Goal: Task Accomplishment & Management: Manage account settings

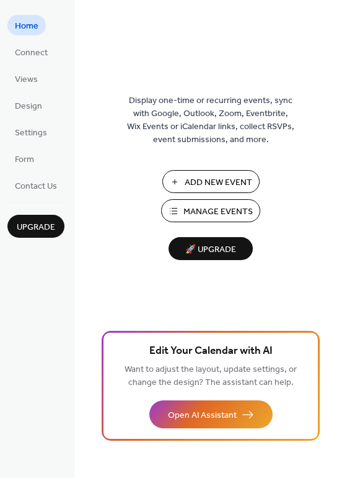
click at [215, 189] on span "Add New Event" at bounding box center [219, 182] width 68 height 13
click at [220, 189] on span "Add New Event" at bounding box center [219, 182] width 68 height 13
click at [29, 113] on span "Design" at bounding box center [28, 106] width 27 height 13
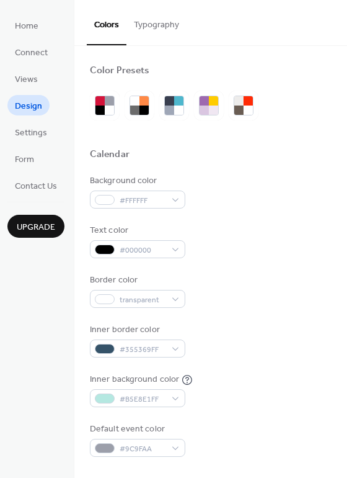
click at [169, 27] on button "Typography" at bounding box center [157, 22] width 60 height 44
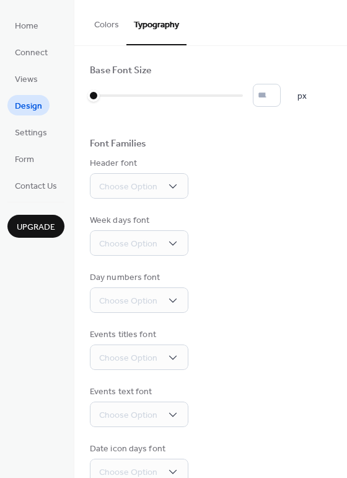
click at [122, 26] on button "Colors" at bounding box center [107, 22] width 40 height 44
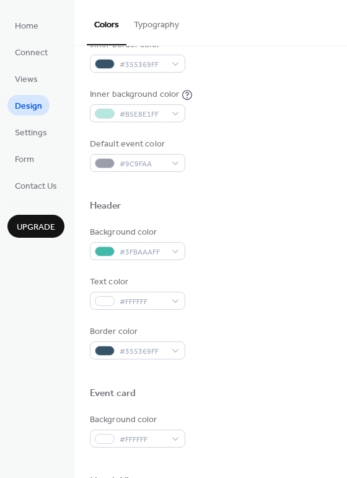
scroll to position [287, 0]
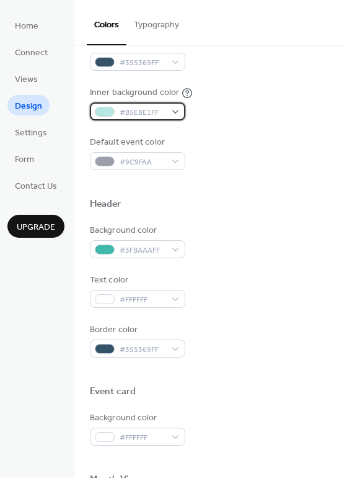
click at [185, 120] on div "#B5E8E1FF" at bounding box center [138, 111] width 96 height 18
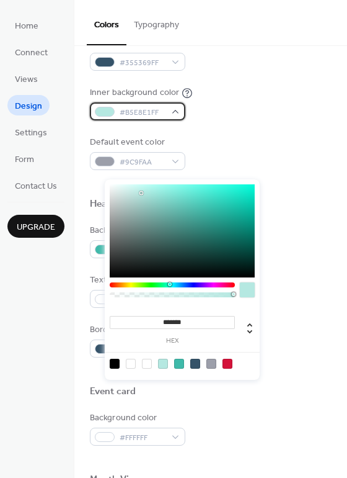
click at [185, 120] on div "#B5E8E1FF" at bounding box center [138, 111] width 96 height 18
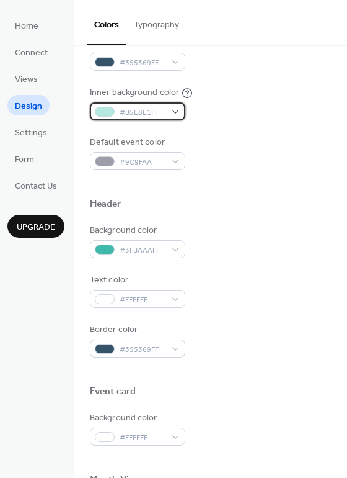
click at [185, 120] on div "#B5E8E1FF" at bounding box center [138, 111] width 96 height 18
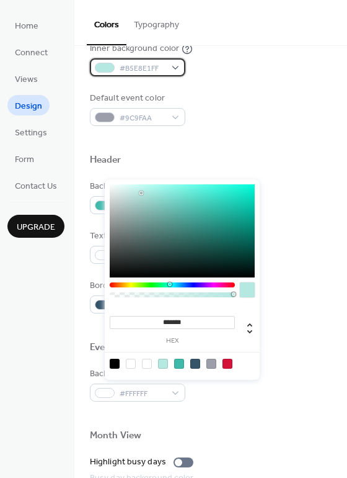
scroll to position [329, 0]
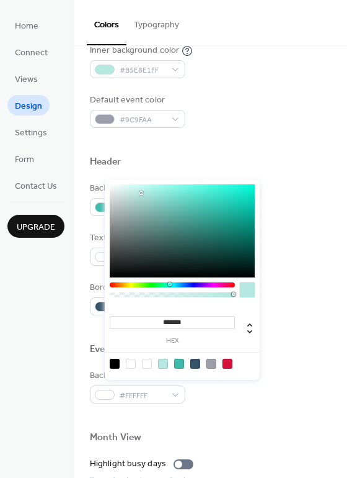
click at [146, 362] on div at bounding box center [147, 363] width 10 height 10
type input "*******"
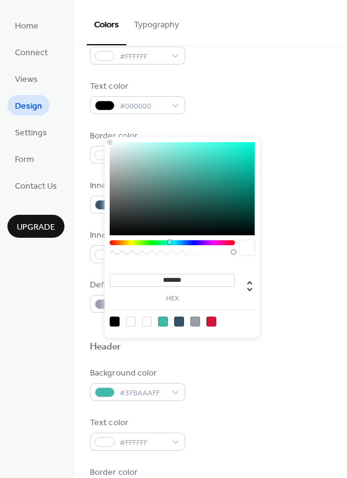
scroll to position [146, 0]
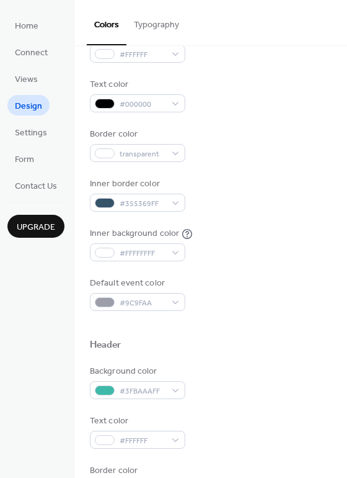
click at [302, 102] on div "Text color #000000" at bounding box center [211, 95] width 242 height 34
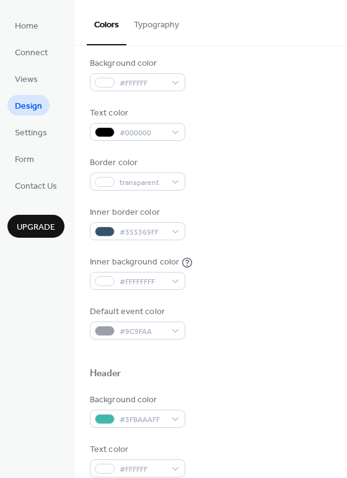
scroll to position [115, 0]
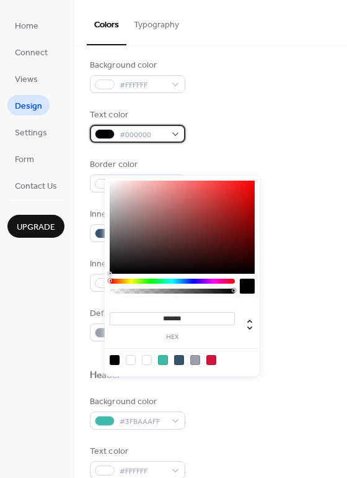
click at [185, 143] on div "#000000" at bounding box center [138, 134] width 96 height 18
click at [117, 358] on div at bounding box center [115, 360] width 10 height 10
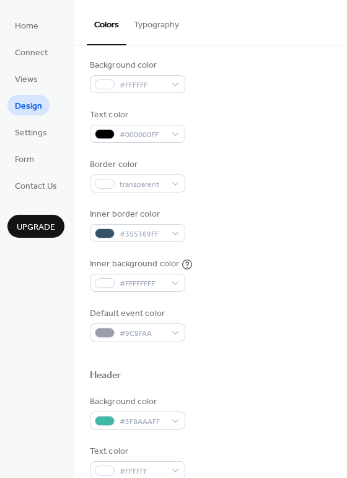
click at [289, 291] on div "Inner background color #FFFFFFFF" at bounding box center [211, 274] width 242 height 34
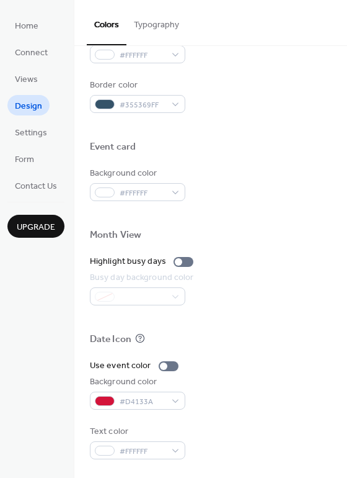
scroll to position [683, 0]
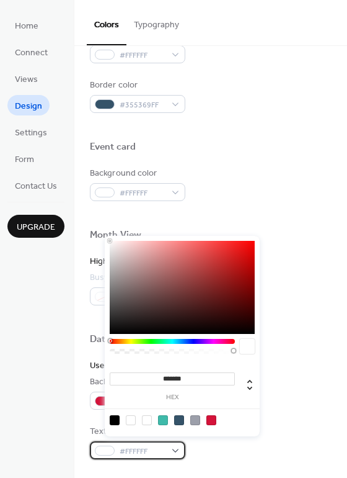
click at [185, 445] on div "#FFFFFF" at bounding box center [138, 450] width 96 height 18
click at [115, 419] on div at bounding box center [115, 420] width 10 height 10
type input "*******"
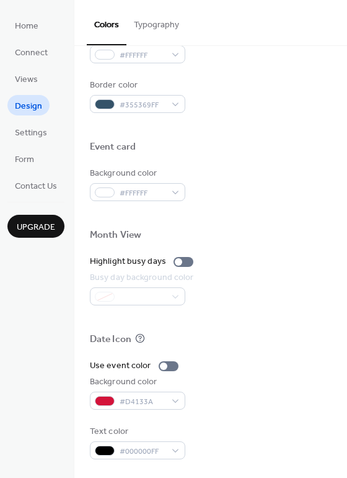
click at [296, 443] on div "Text color #000000FF" at bounding box center [211, 442] width 242 height 34
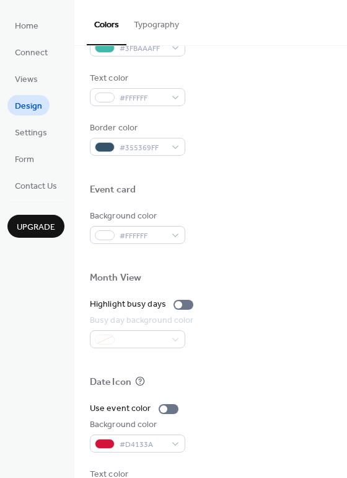
scroll to position [479, 0]
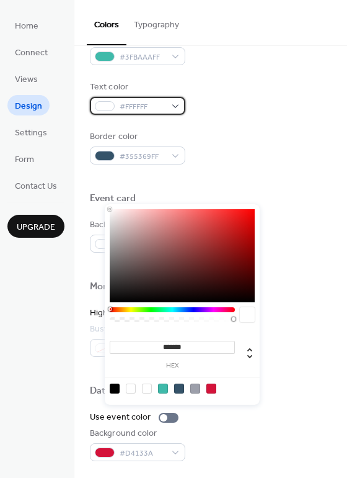
click at [185, 115] on div "#FFFFFF" at bounding box center [138, 106] width 96 height 18
click at [114, 389] on div at bounding box center [115, 388] width 10 height 10
type input "*******"
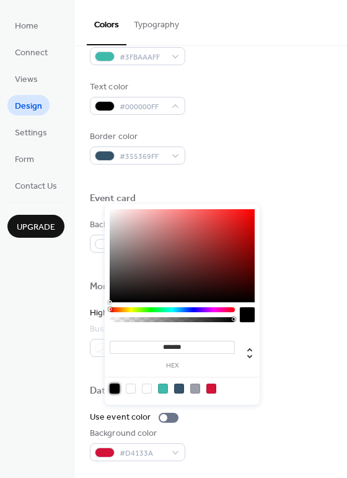
click at [66, 327] on div "Home Connect Views Design Settings Form Contact Us Upgrade" at bounding box center [37, 239] width 74 height 478
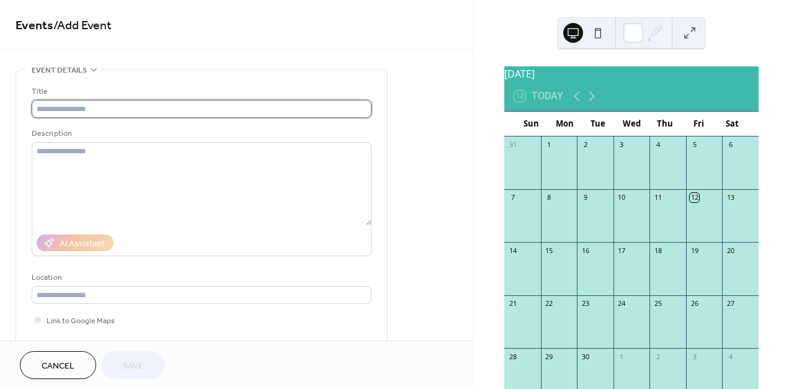
click at [55, 115] on input "text" at bounding box center [202, 109] width 340 height 18
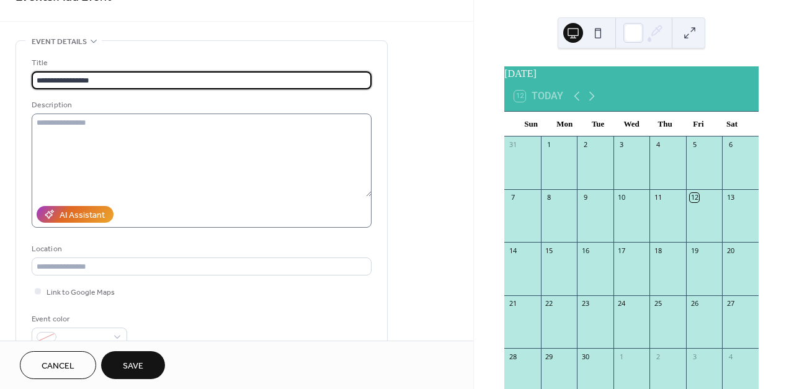
scroll to position [27, 0]
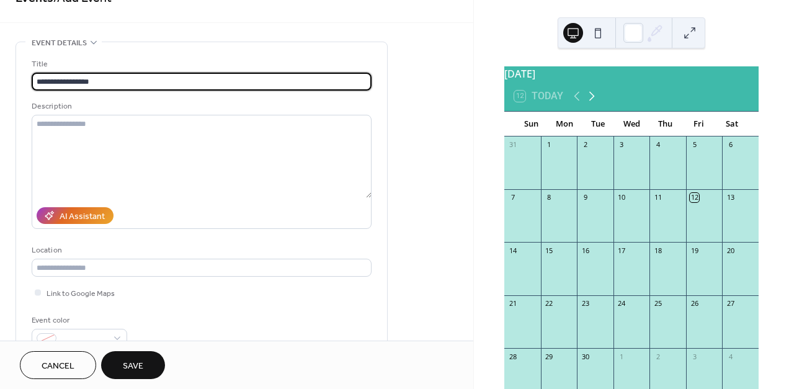
type input "**********"
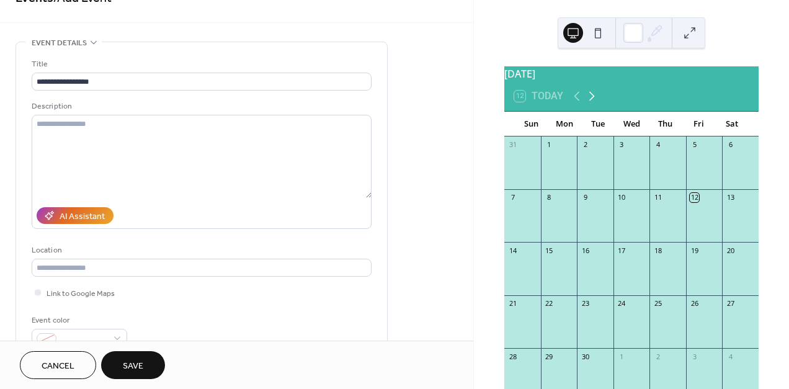
click at [593, 101] on icon at bounding box center [591, 96] width 15 height 15
click at [592, 100] on icon at bounding box center [591, 96] width 15 height 15
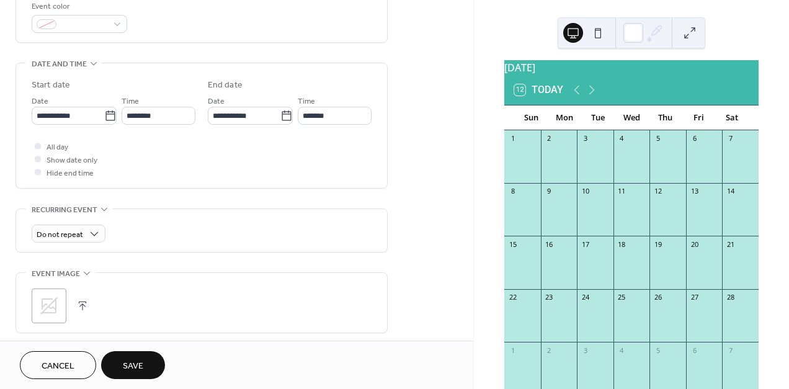
scroll to position [348, 0]
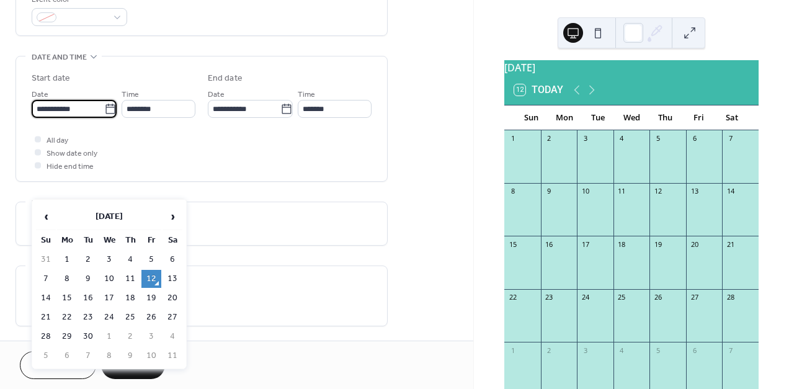
click at [78, 118] on input "**********" at bounding box center [68, 109] width 73 height 18
click at [172, 218] on span "›" at bounding box center [172, 216] width 19 height 25
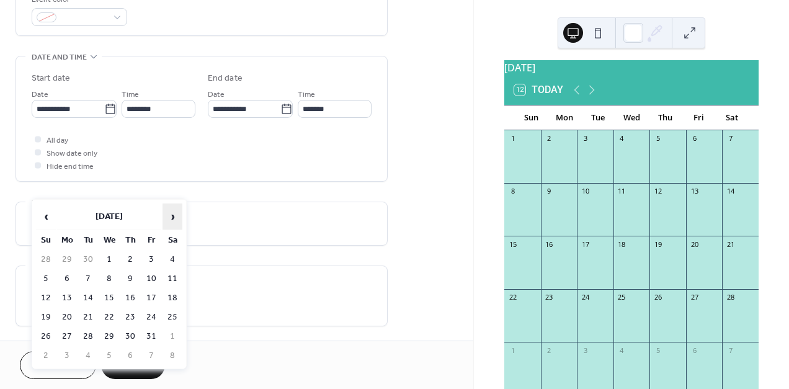
click at [172, 218] on span "›" at bounding box center [172, 216] width 19 height 25
click at [171, 331] on td "28" at bounding box center [172, 336] width 20 height 18
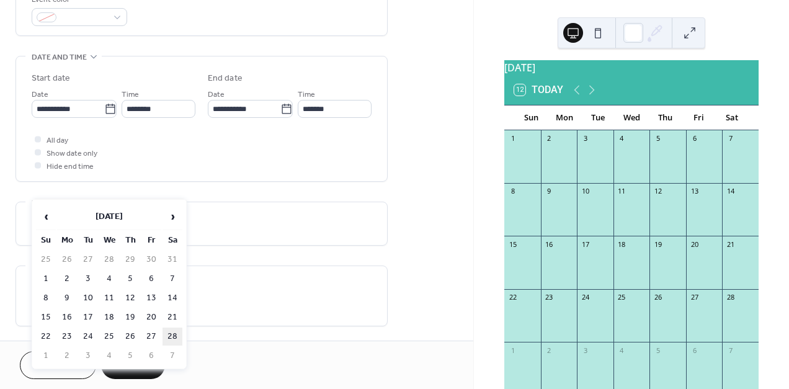
type input "**********"
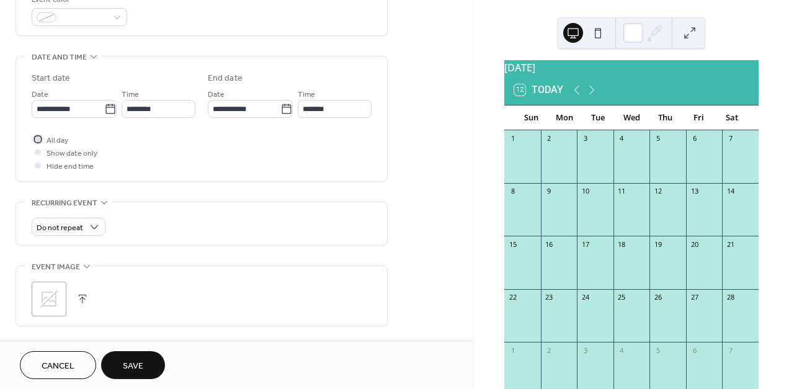
click at [50, 147] on span "All day" at bounding box center [58, 140] width 22 height 13
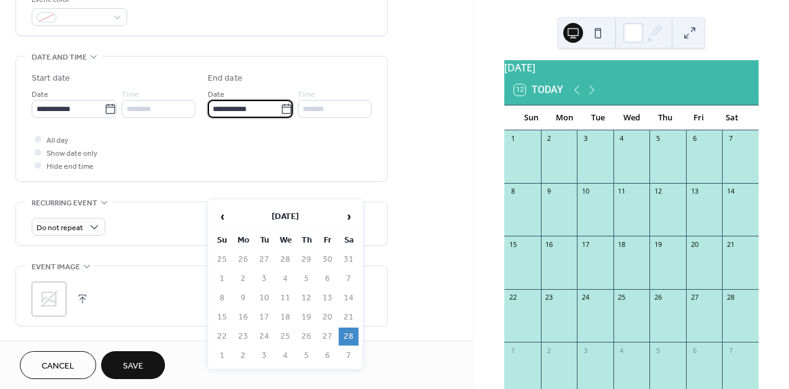
click at [260, 118] on input "**********" at bounding box center [244, 109] width 73 height 18
click at [347, 215] on span "›" at bounding box center [348, 216] width 19 height 25
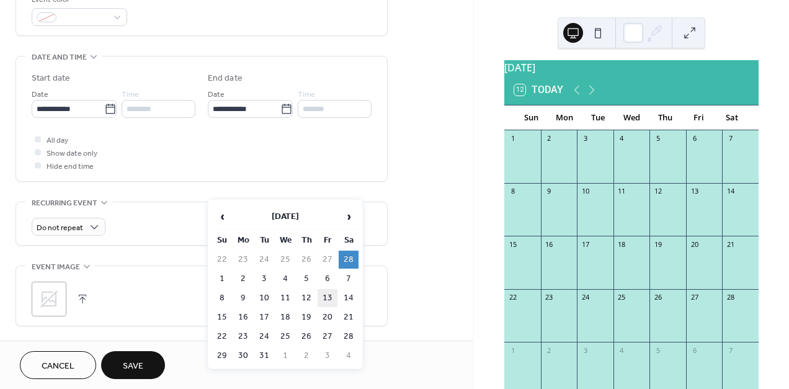
click at [327, 293] on td "13" at bounding box center [328, 298] width 20 height 18
type input "**********"
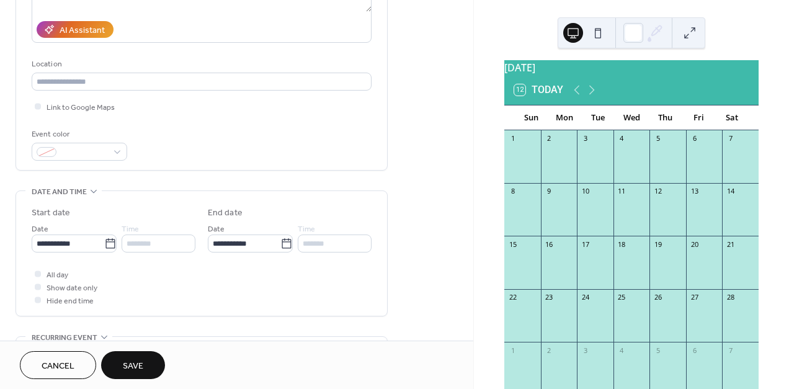
scroll to position [208, 0]
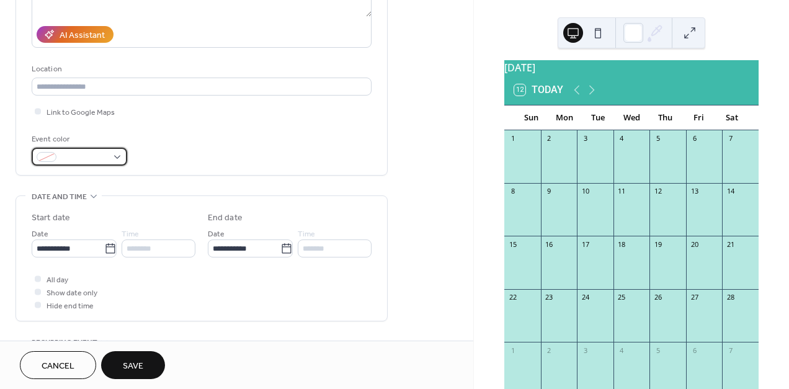
click at [117, 166] on div at bounding box center [80, 157] width 96 height 18
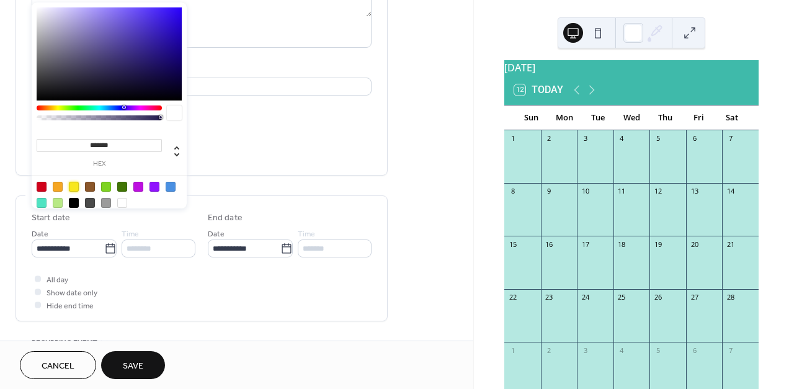
click at [73, 187] on div at bounding box center [74, 187] width 10 height 10
type input "*******"
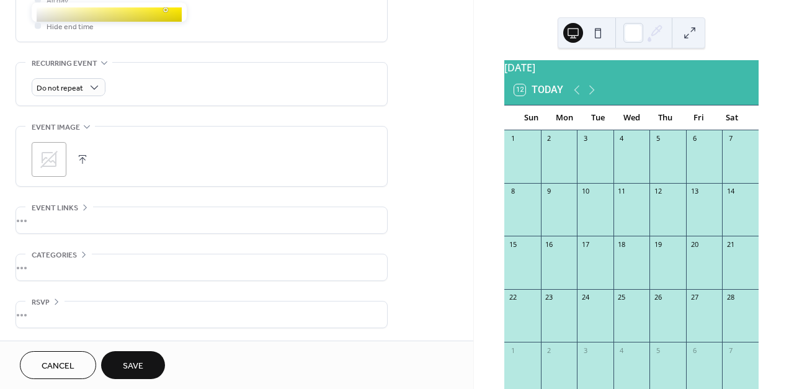
scroll to position [576, 0]
click at [134, 361] on span "Save" at bounding box center [133, 366] width 20 height 13
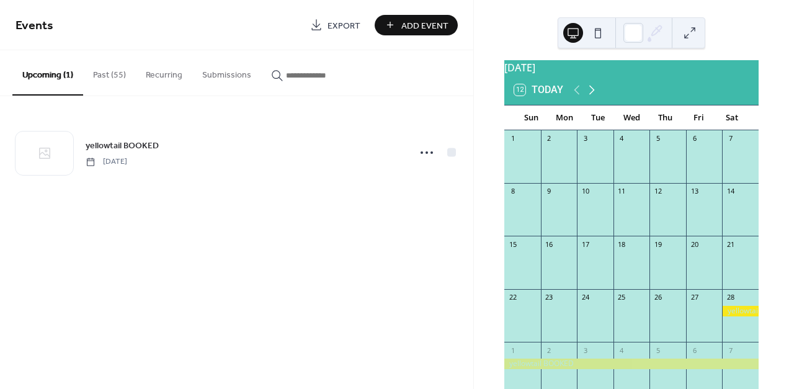
click at [592, 95] on icon at bounding box center [592, 90] width 6 height 9
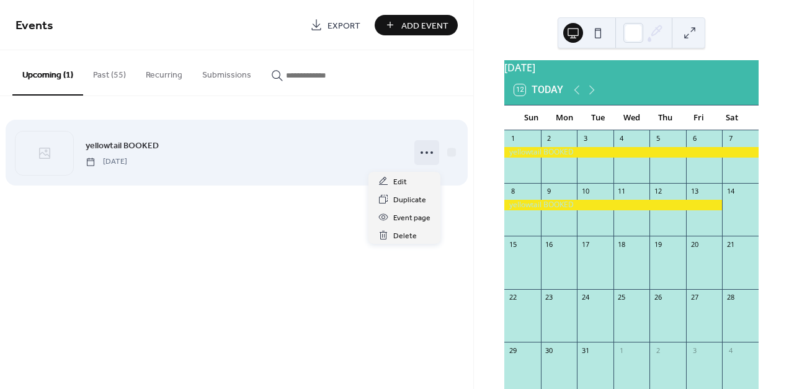
click at [422, 156] on icon at bounding box center [427, 153] width 20 height 20
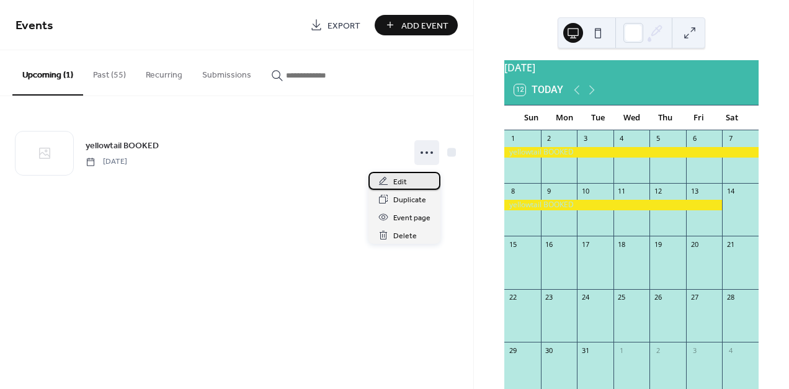
click at [394, 184] on span "Edit" at bounding box center [400, 182] width 14 height 13
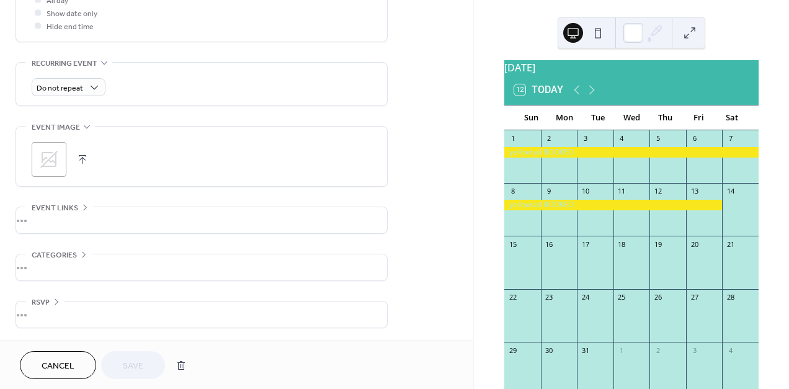
scroll to position [592, 0]
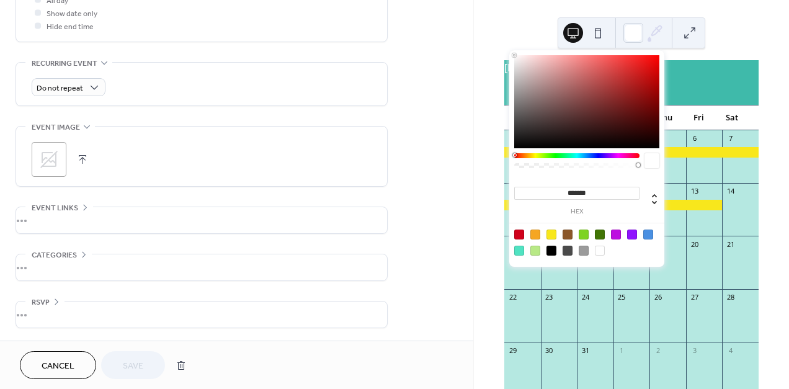
click at [650, 32] on icon at bounding box center [655, 33] width 19 height 19
click at [551, 251] on div at bounding box center [551, 251] width 10 height 10
type input "*******"
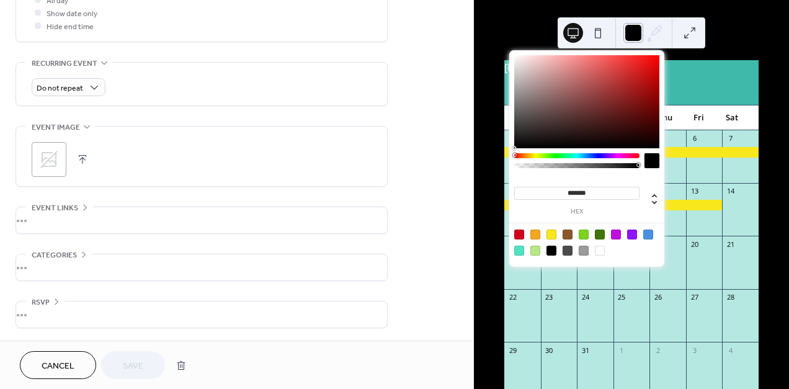
click at [634, 32] on div at bounding box center [633, 33] width 20 height 20
click at [651, 159] on div at bounding box center [651, 160] width 15 height 15
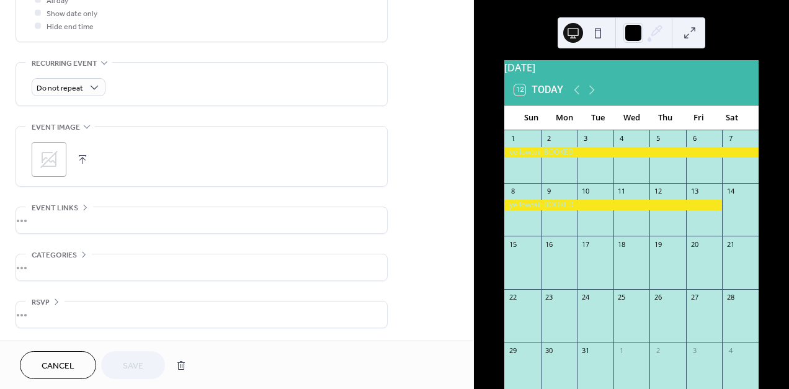
click at [517, 32] on div "March 2026 12 Today Sun Mon Tue Wed Thu Fri Sat 1 2 3 4 5 6 7 8 9 10 11 12 13 1…" at bounding box center [631, 194] width 315 height 389
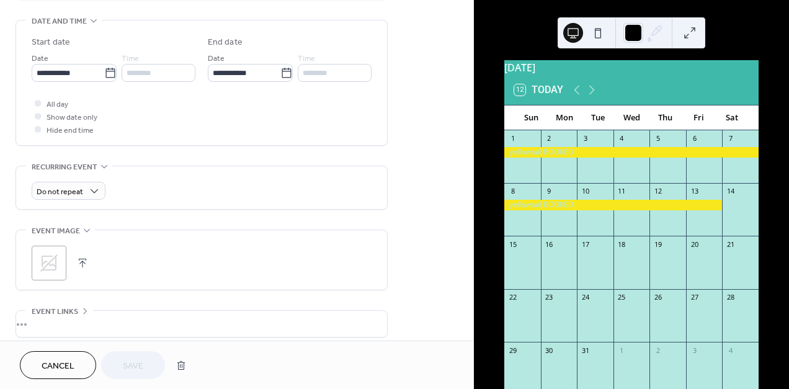
scroll to position [359, 0]
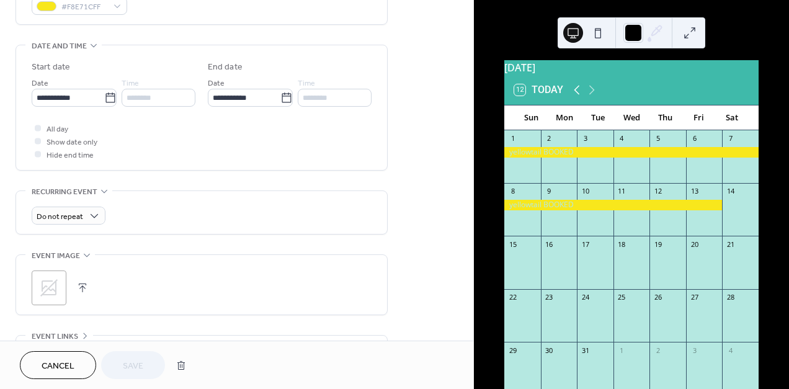
click at [573, 96] on icon at bounding box center [576, 89] width 15 height 15
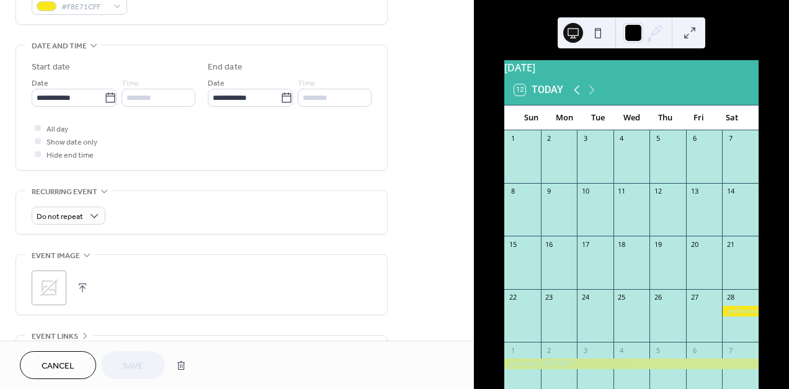
click at [573, 96] on icon at bounding box center [576, 89] width 15 height 15
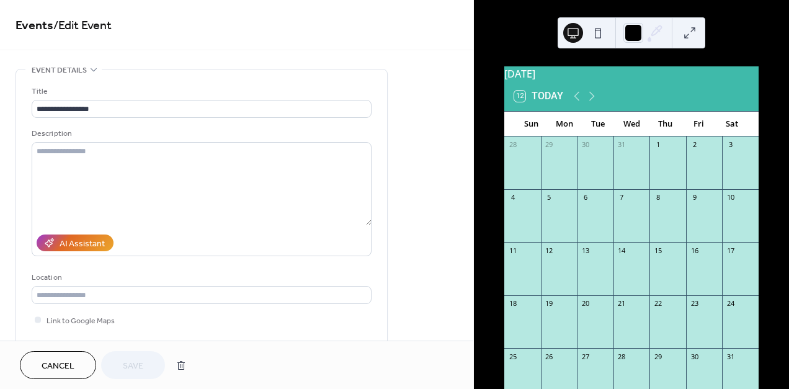
scroll to position [0, 0]
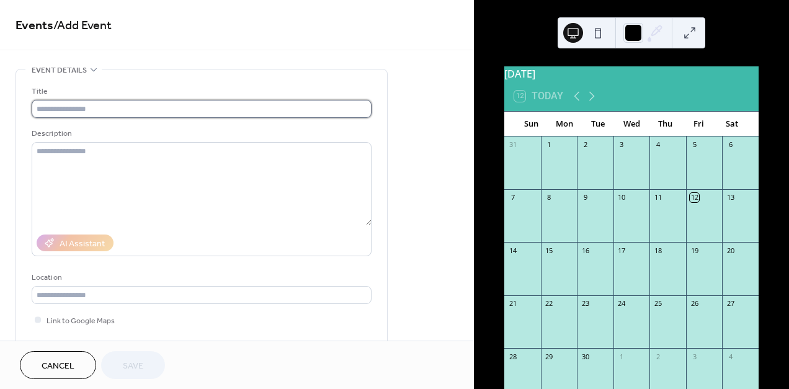
click at [54, 115] on input "text" at bounding box center [202, 109] width 340 height 18
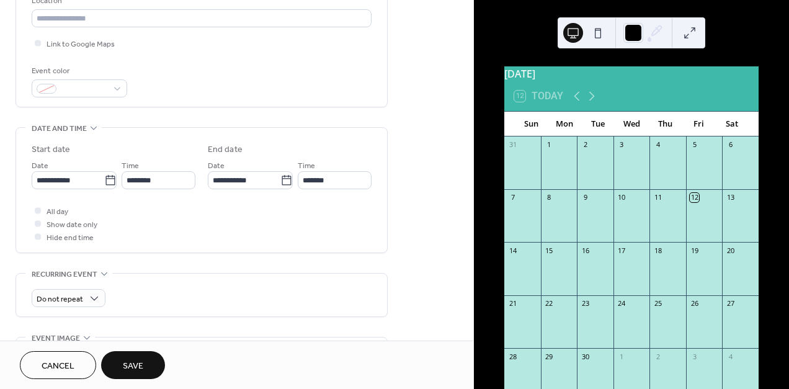
scroll to position [278, 0]
type input "**********"
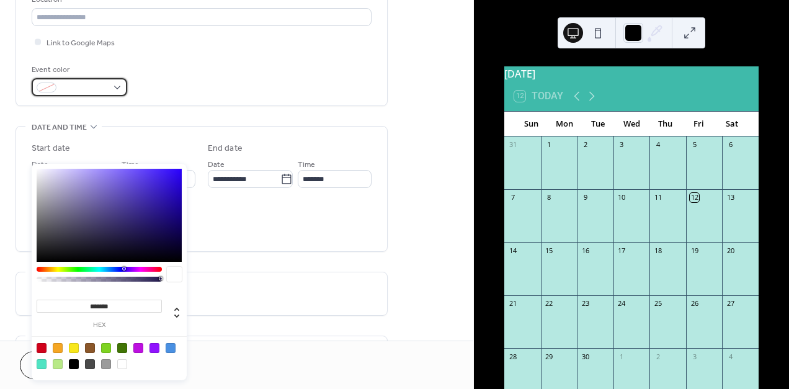
click at [89, 95] on span at bounding box center [84, 88] width 46 height 13
click at [41, 361] on div at bounding box center [42, 364] width 10 height 10
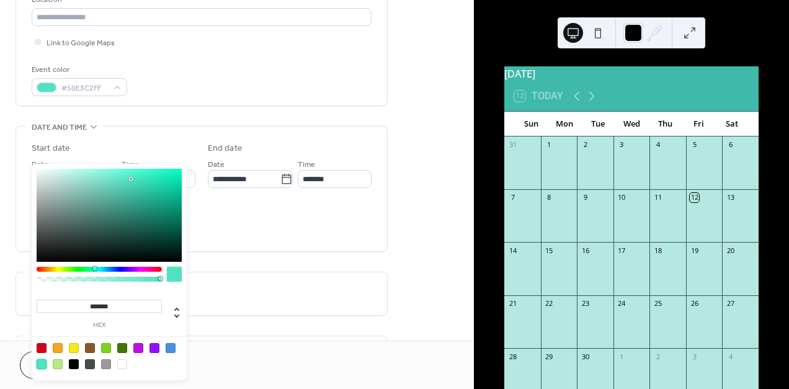
type input "*******"
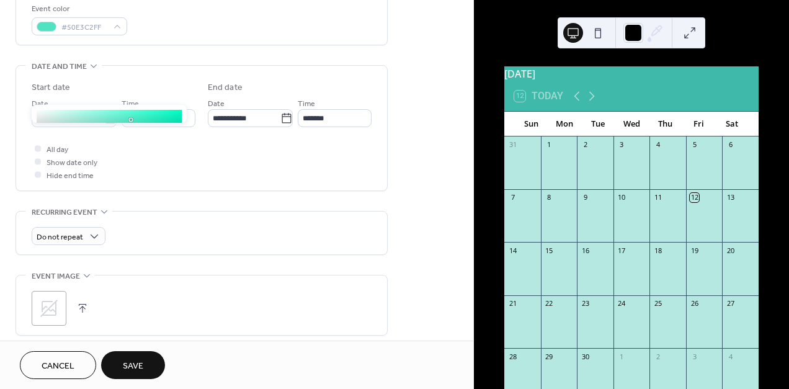
scroll to position [337, 0]
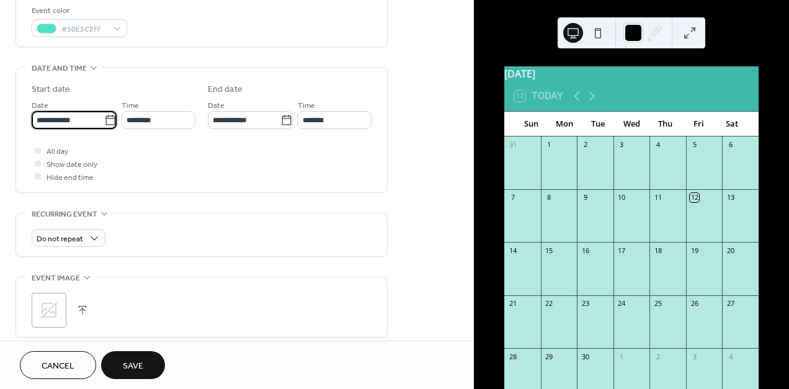
click at [86, 129] on input "**********" at bounding box center [68, 120] width 73 height 18
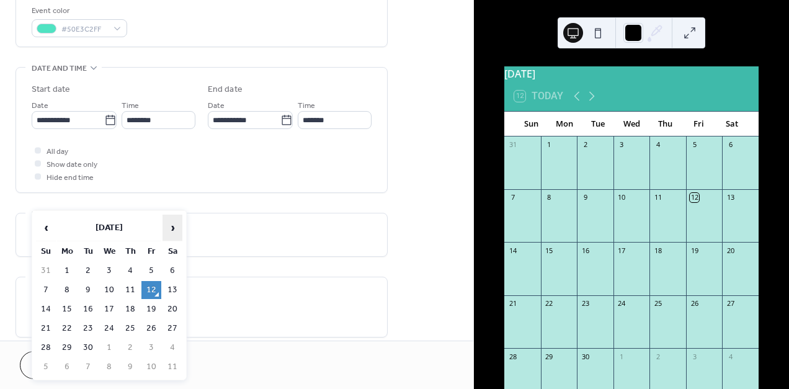
click at [171, 228] on span "›" at bounding box center [172, 227] width 19 height 25
click at [109, 324] on td "21" at bounding box center [109, 328] width 20 height 18
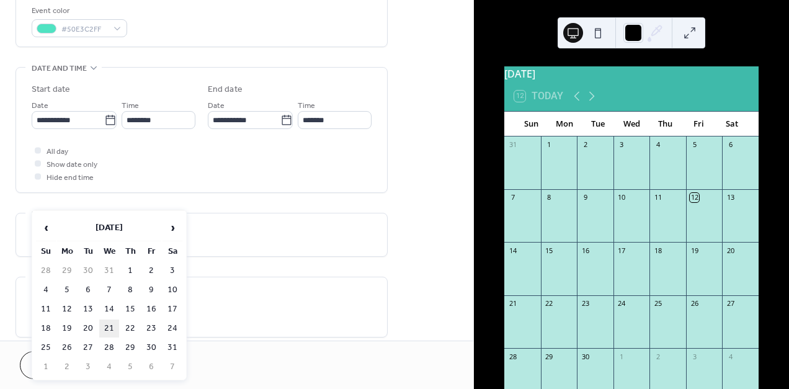
type input "**********"
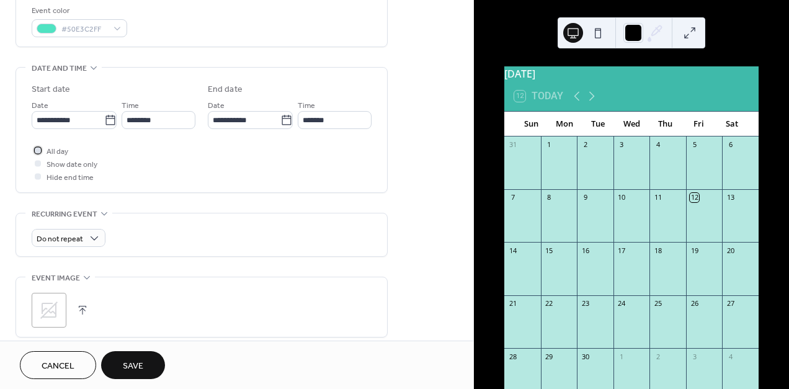
click at [38, 153] on div at bounding box center [38, 150] width 6 height 6
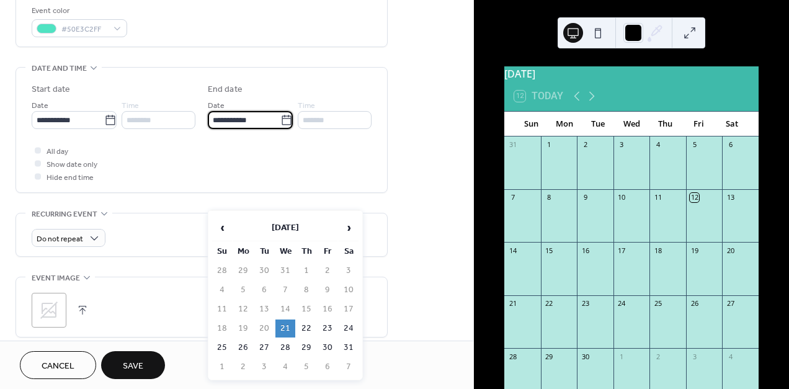
click at [273, 129] on input "**********" at bounding box center [244, 120] width 73 height 18
click at [287, 342] on td "28" at bounding box center [285, 348] width 20 height 18
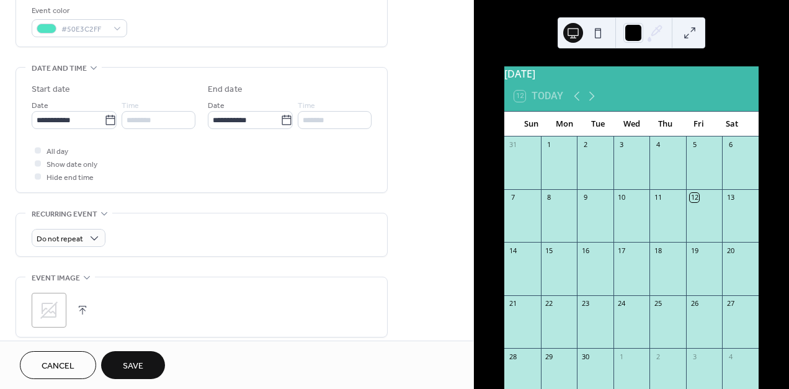
type input "**********"
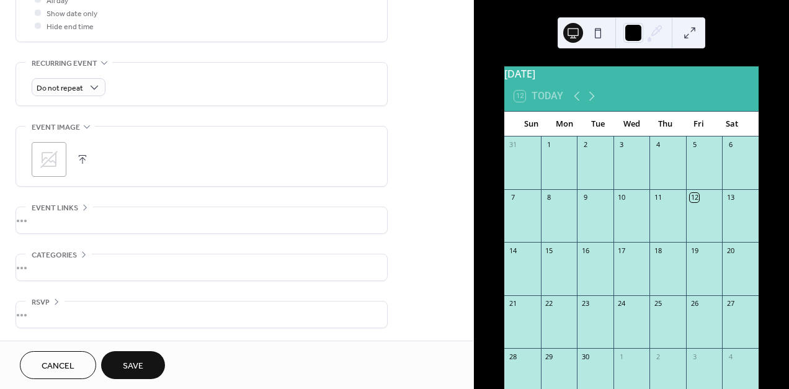
scroll to position [592, 0]
click at [134, 362] on span "Save" at bounding box center [133, 366] width 20 height 13
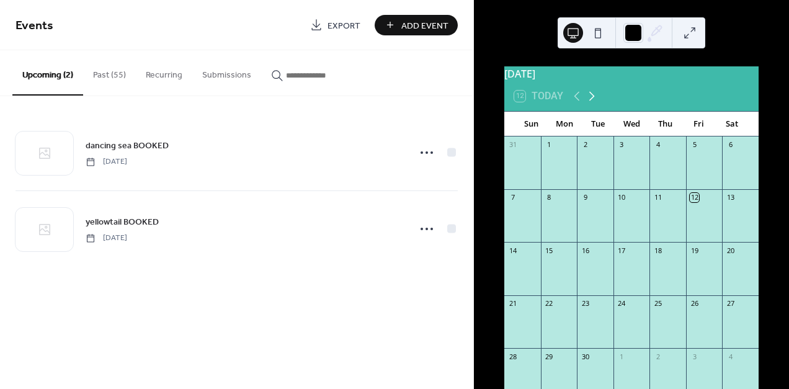
click at [592, 101] on icon at bounding box center [592, 96] width 6 height 9
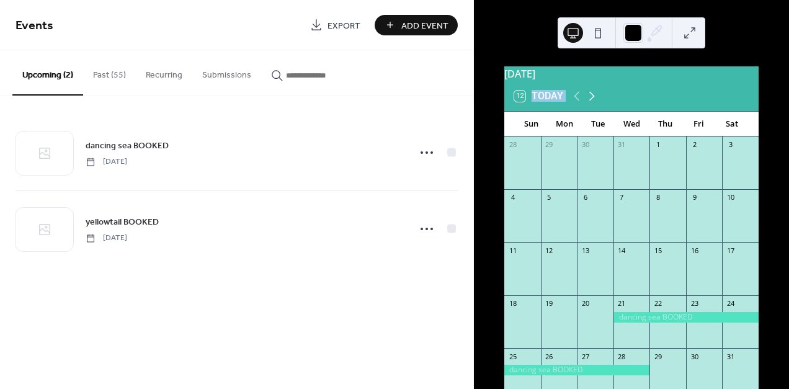
click at [592, 101] on icon at bounding box center [592, 96] width 6 height 9
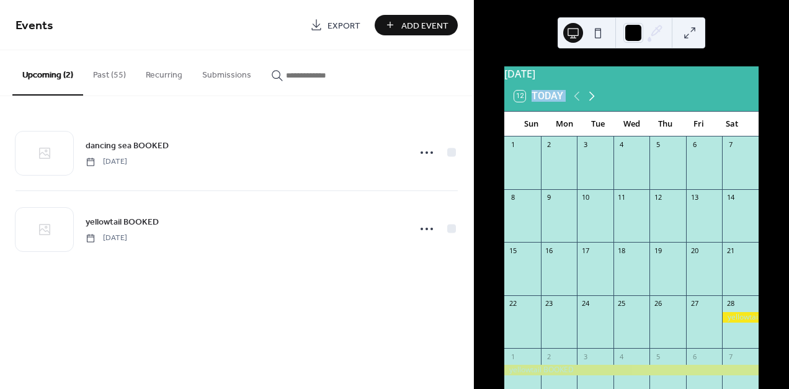
click at [592, 101] on icon at bounding box center [592, 96] width 6 height 9
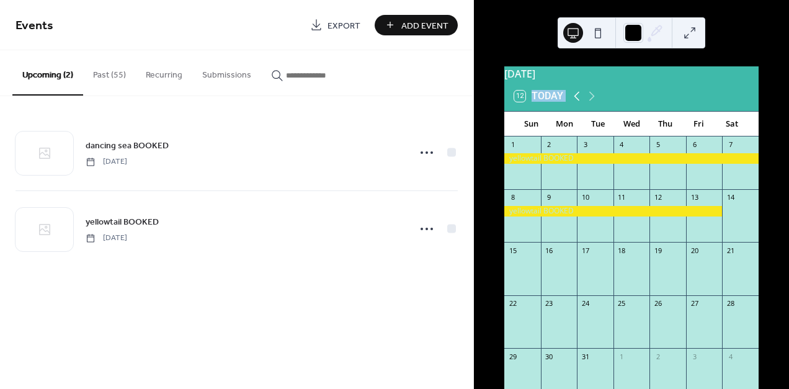
click at [574, 101] on icon at bounding box center [576, 96] width 15 height 15
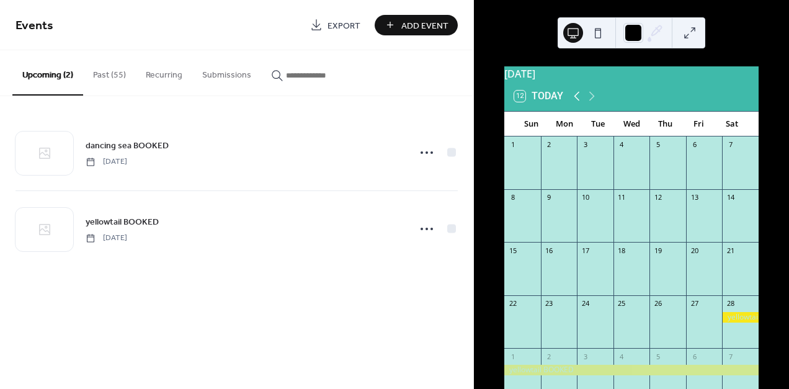
click at [574, 100] on icon at bounding box center [576, 96] width 15 height 15
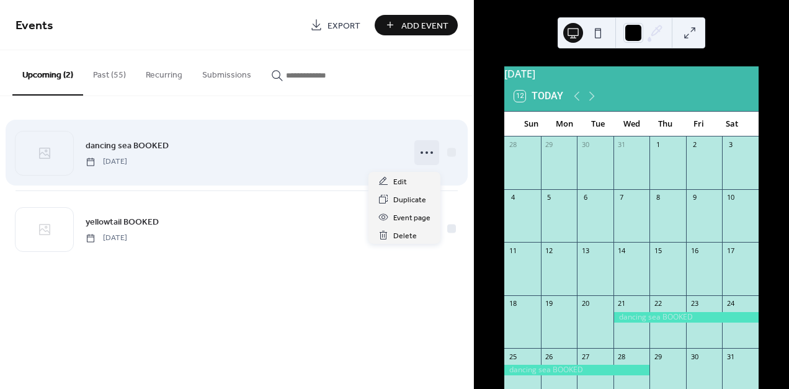
click at [426, 154] on circle at bounding box center [426, 152] width 2 height 2
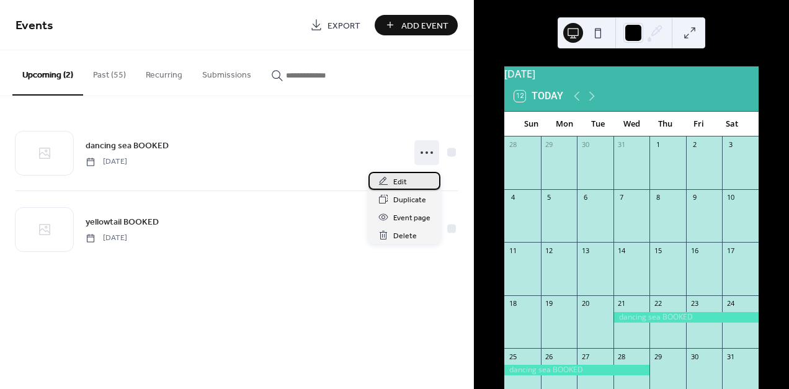
click at [395, 179] on span "Edit" at bounding box center [400, 182] width 14 height 13
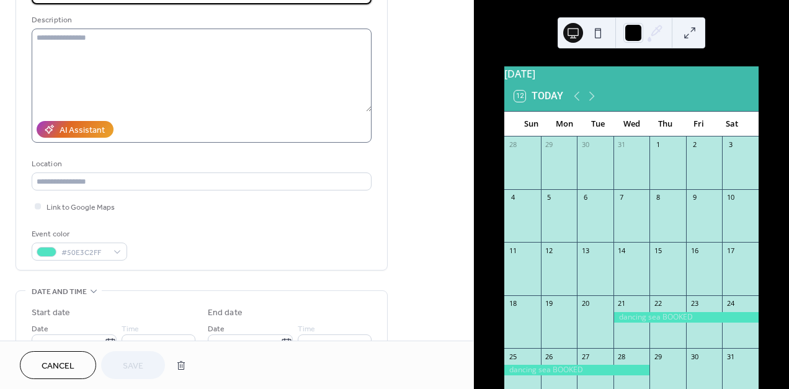
scroll to position [255, 0]
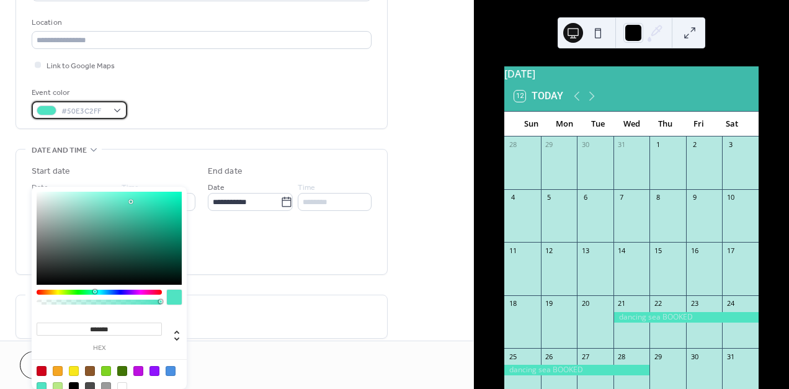
click at [116, 119] on div "#50E3C2FF" at bounding box center [80, 110] width 96 height 18
click at [171, 371] on div at bounding box center [171, 371] width 10 height 10
type input "*******"
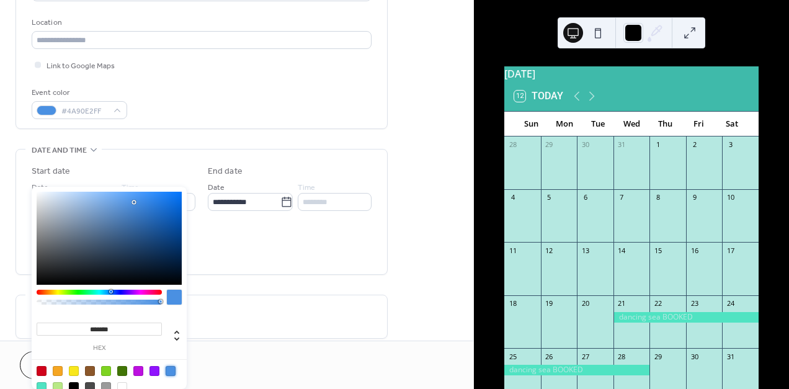
click at [313, 71] on div "Link to Google Maps" at bounding box center [202, 64] width 340 height 13
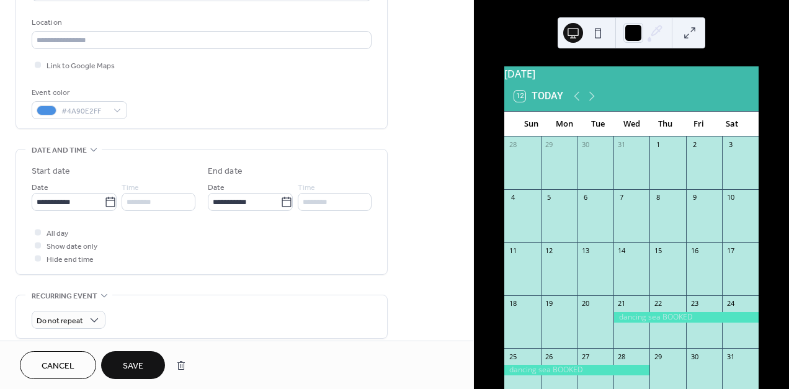
click at [135, 361] on span "Save" at bounding box center [133, 366] width 20 height 13
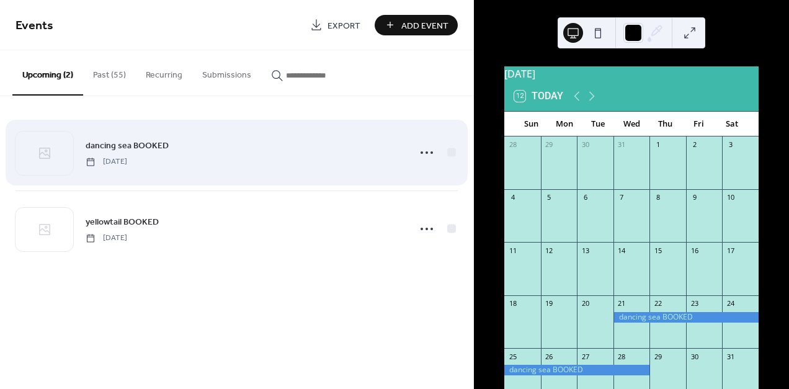
click at [324, 166] on div "dancing sea BOOKED [DATE]" at bounding box center [244, 152] width 316 height 28
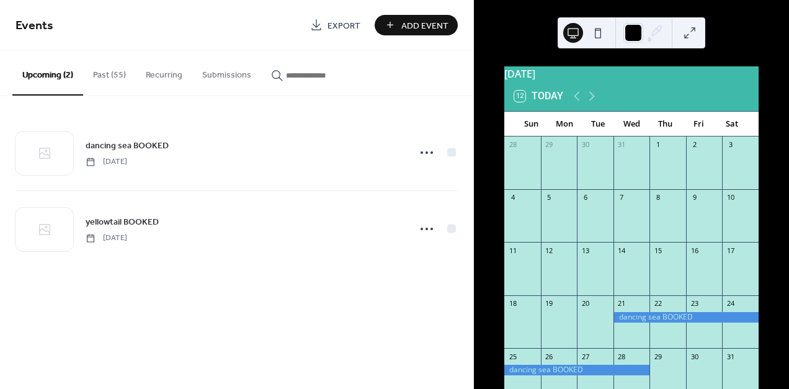
click at [342, 24] on span "Export" at bounding box center [343, 25] width 33 height 13
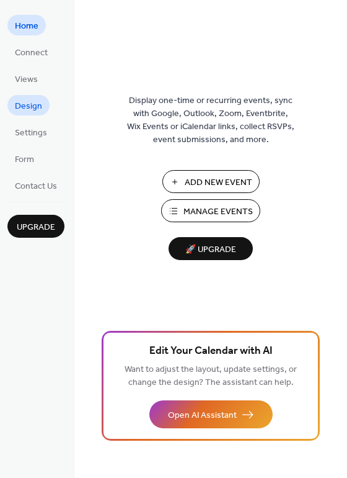
click at [22, 113] on span "Design" at bounding box center [28, 106] width 27 height 13
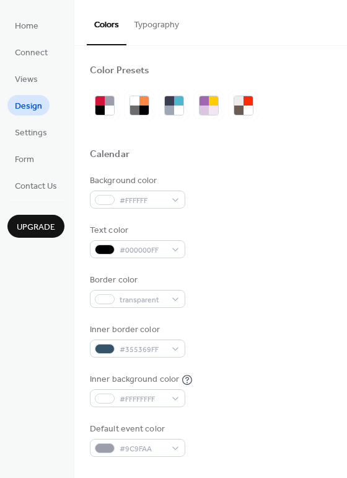
click at [166, 26] on button "Typography" at bounding box center [157, 22] width 60 height 44
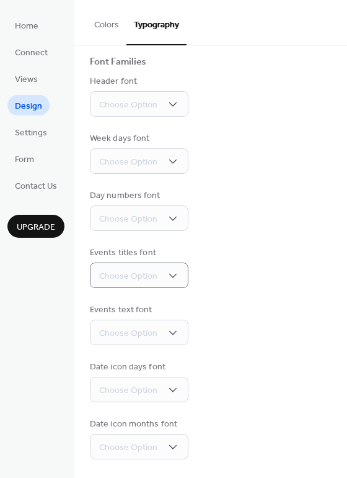
scroll to position [161, 0]
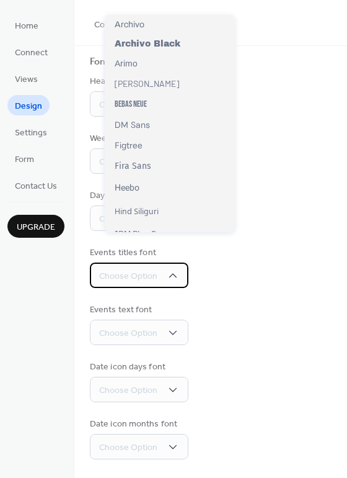
click at [179, 269] on icon at bounding box center [173, 275] width 12 height 12
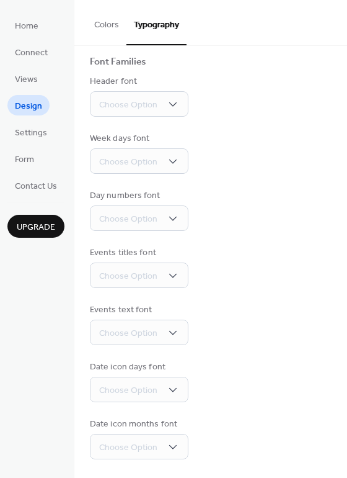
click at [228, 307] on div "Events text font Choose Option" at bounding box center [211, 324] width 242 height 42
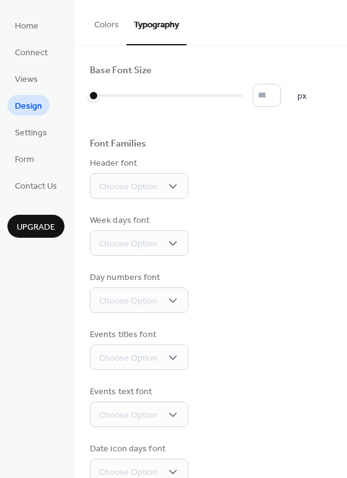
scroll to position [0, 0]
